Goal: Information Seeking & Learning: Learn about a topic

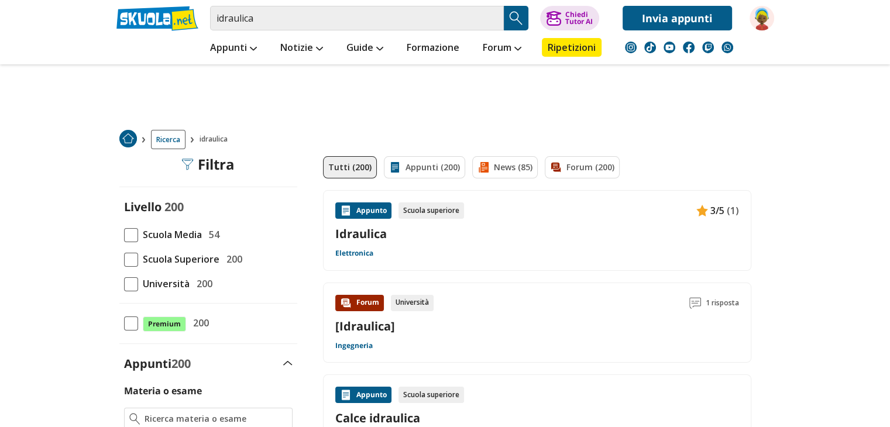
click at [135, 284] on span at bounding box center [131, 284] width 14 height 14
click at [124, 284] on input "Università 200" at bounding box center [124, 284] width 0 height 0
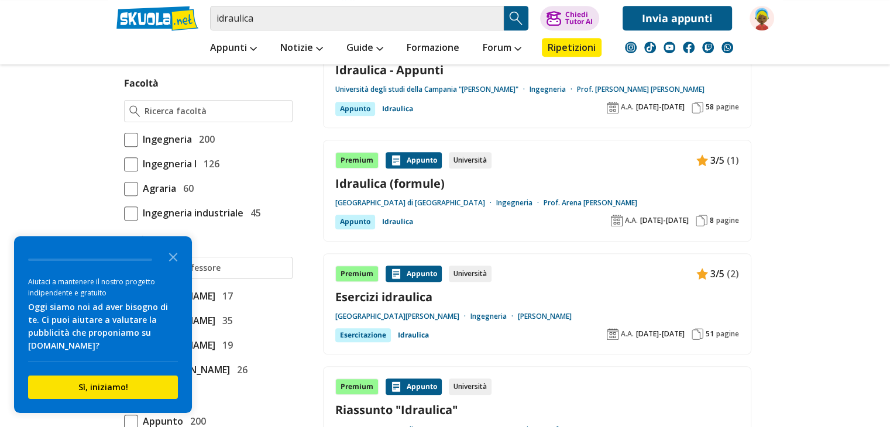
scroll to position [671, 0]
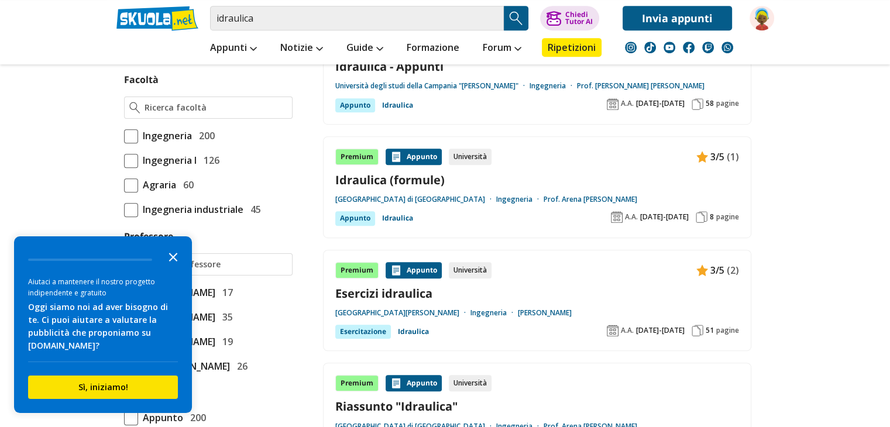
click at [177, 258] on icon "Close the survey" at bounding box center [173, 256] width 23 height 23
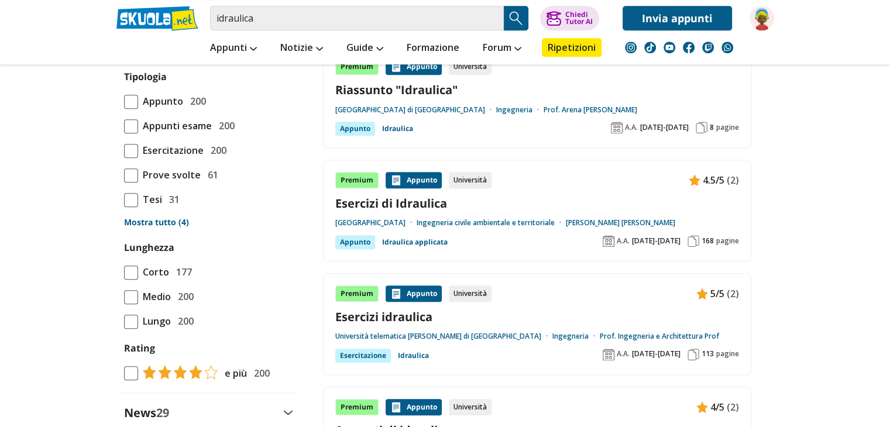
scroll to position [990, 0]
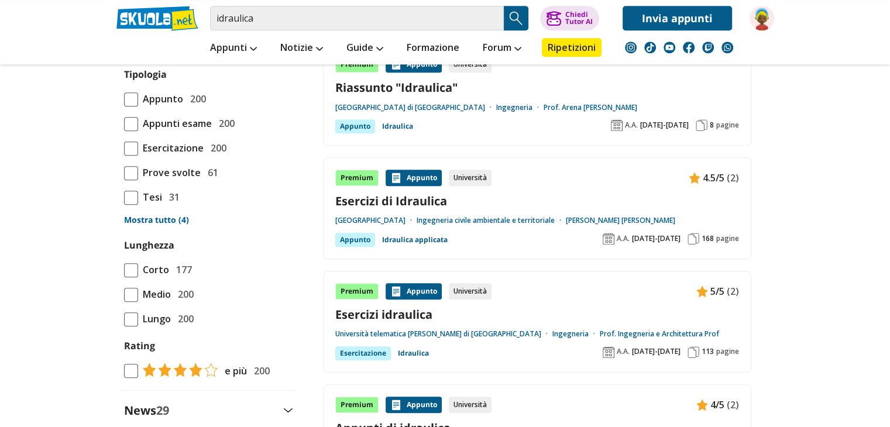
click at [149, 226] on link "Mostra tutto (4)" at bounding box center [208, 220] width 169 height 12
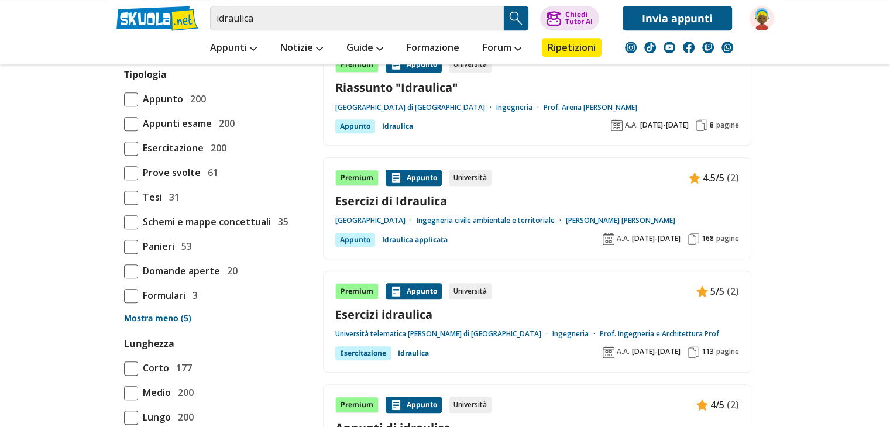
click at [132, 303] on span at bounding box center [131, 296] width 14 height 14
click at [124, 296] on input "Formulari 3" at bounding box center [124, 296] width 0 height 0
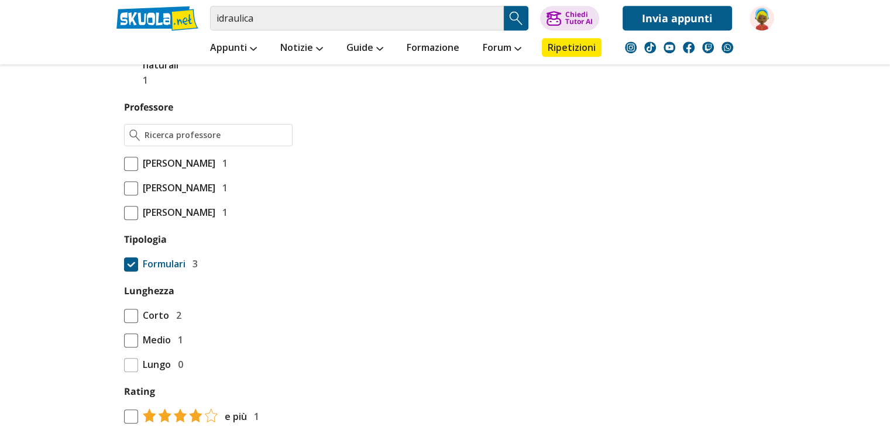
scroll to position [800, 0]
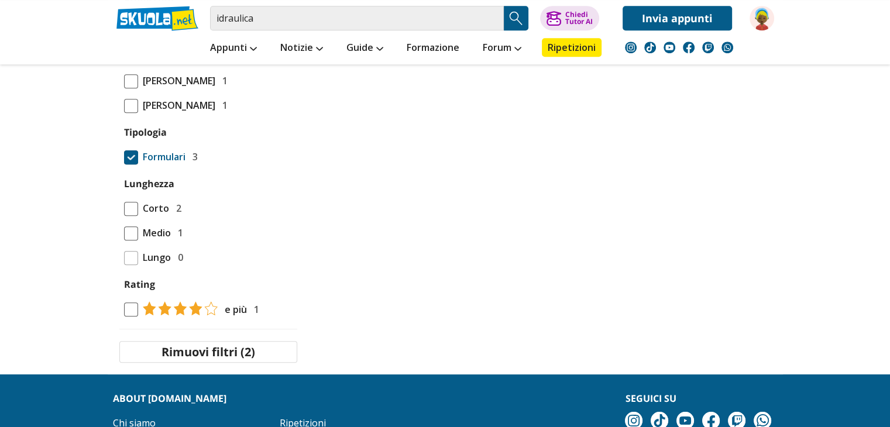
click at [136, 164] on span at bounding box center [131, 157] width 14 height 14
click at [124, 157] on input "Formulari 3" at bounding box center [124, 157] width 0 height 0
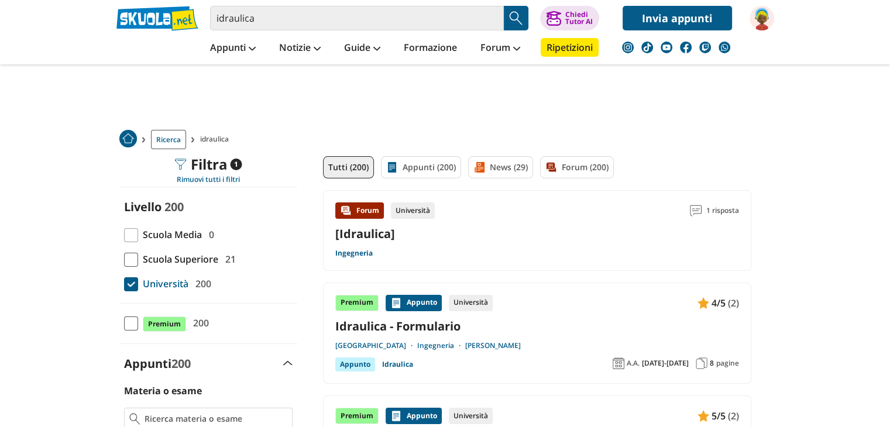
scroll to position [57, 0]
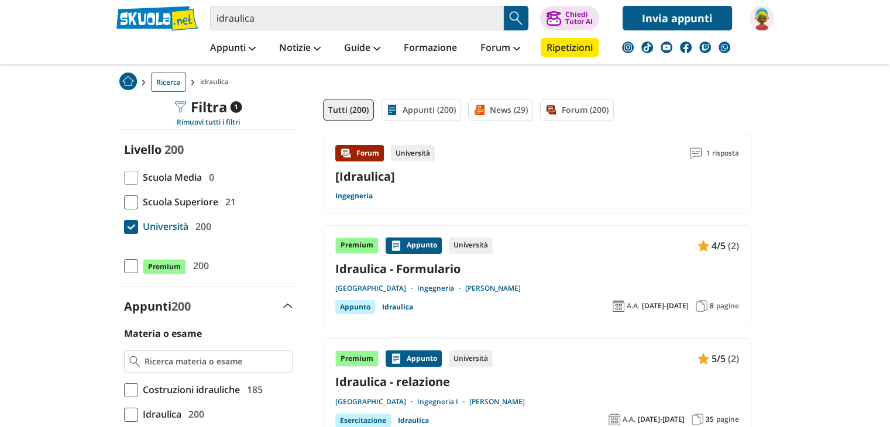
click at [447, 97] on div "Ricerca idraulica" at bounding box center [446, 82] width 676 height 33
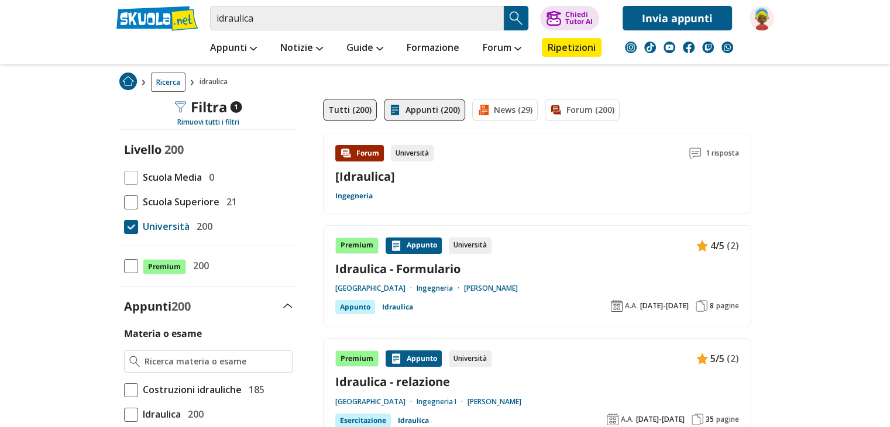
click at [440, 102] on link "Appunti (200)" at bounding box center [424, 110] width 81 height 22
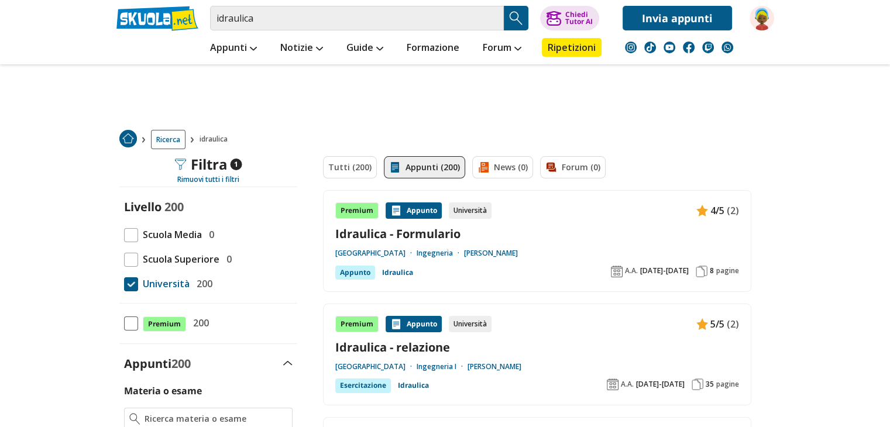
click at [428, 232] on link "Idraulica - Formulario" at bounding box center [537, 234] width 404 height 16
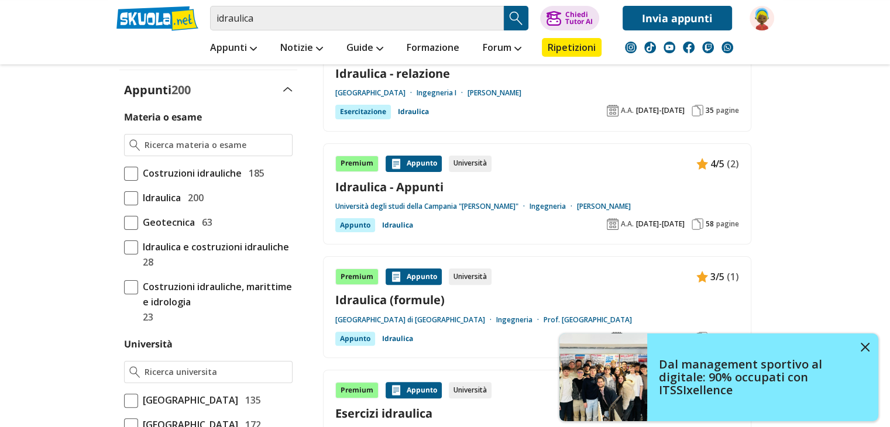
scroll to position [273, 0]
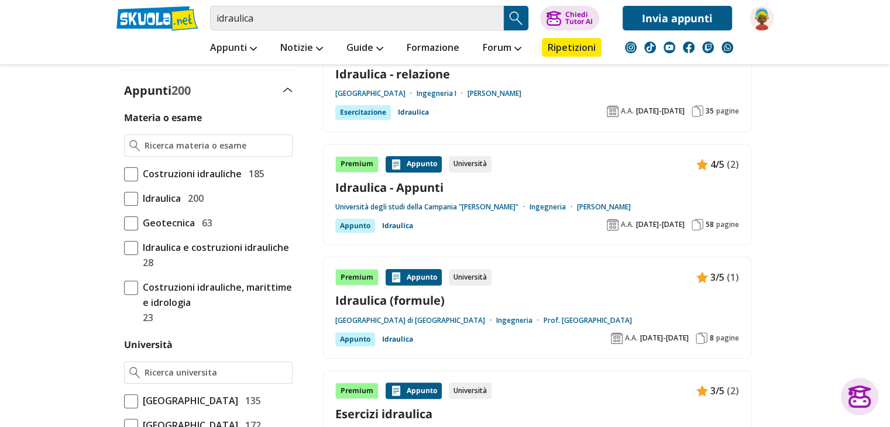
click at [400, 298] on link "Idraulica (formule)" at bounding box center [537, 301] width 404 height 16
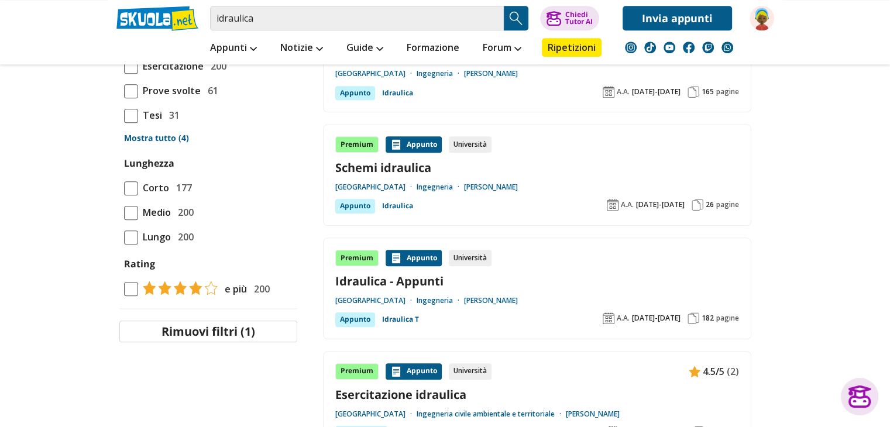
scroll to position [1201, 0]
click at [411, 159] on link "Schemi idraulica" at bounding box center [537, 167] width 404 height 16
